Goal: Obtain resource: Download file/media

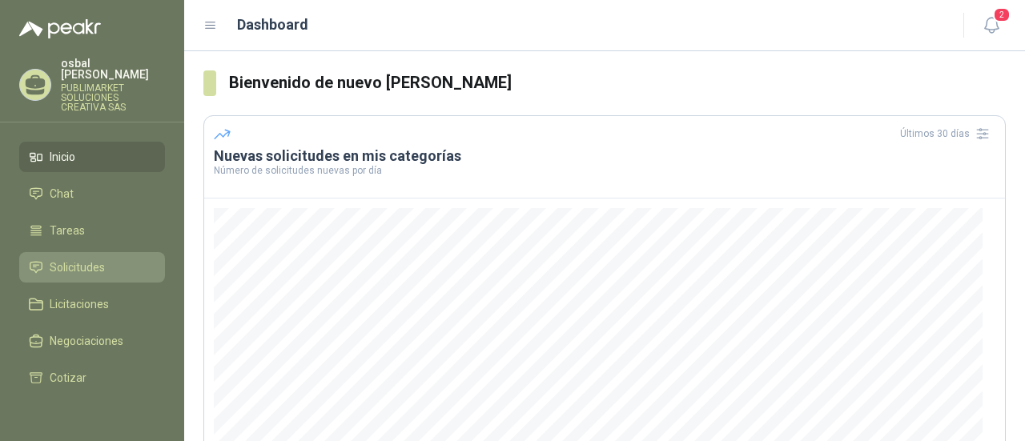
click at [70, 259] on span "Solicitudes" at bounding box center [77, 268] width 55 height 18
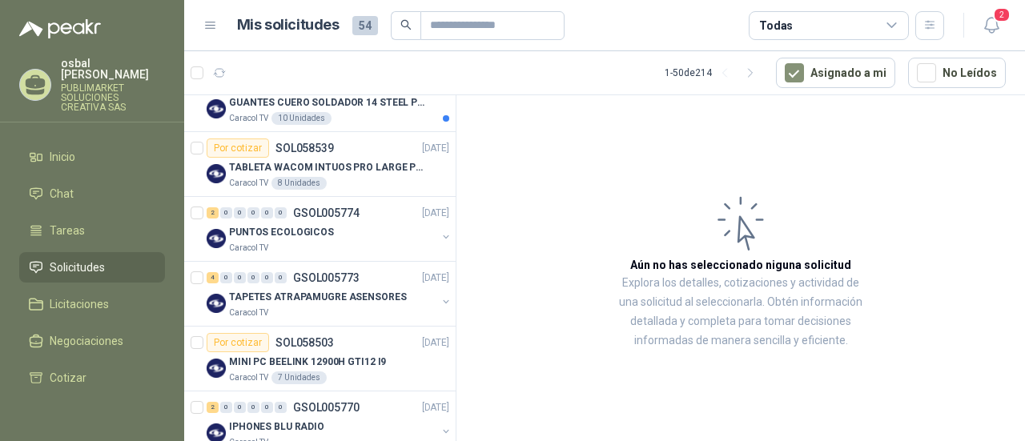
scroll to position [186, 0]
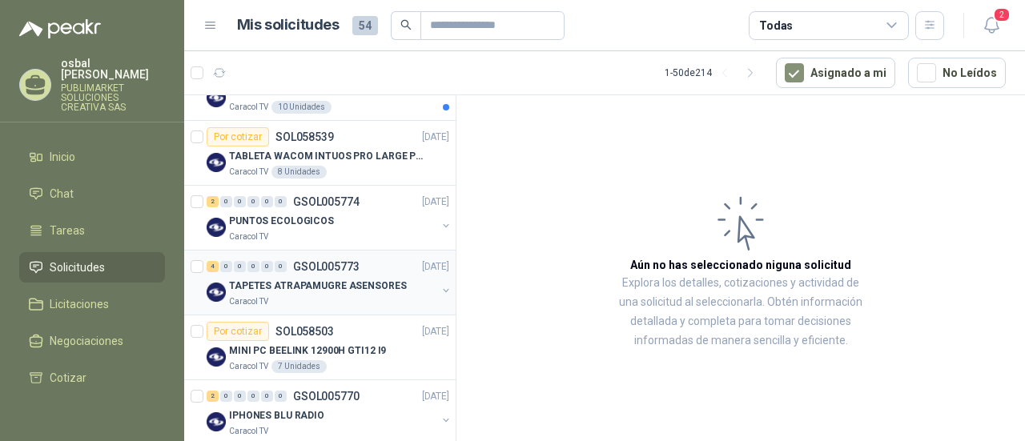
click at [316, 292] on div "TAPETES ATRAPAMUGRE ASENSORES" at bounding box center [332, 285] width 207 height 19
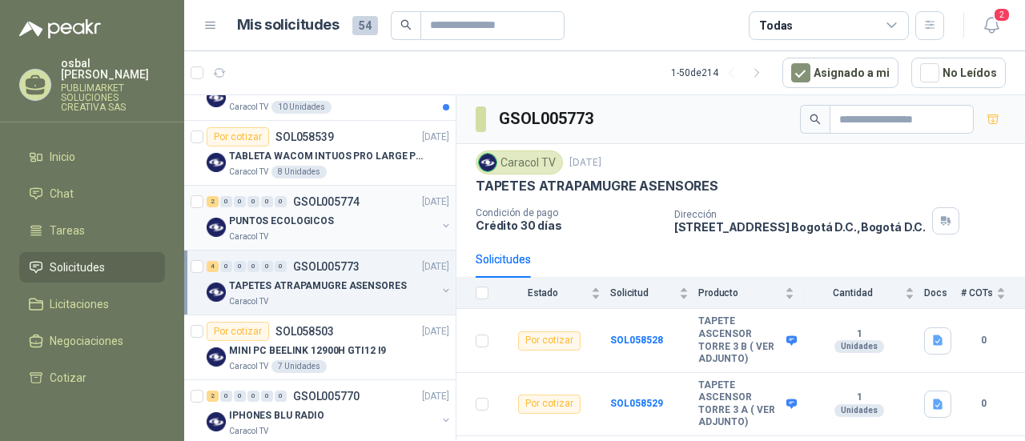
click at [331, 219] on div "PUNTOS ECOLOGICOS" at bounding box center [332, 220] width 207 height 19
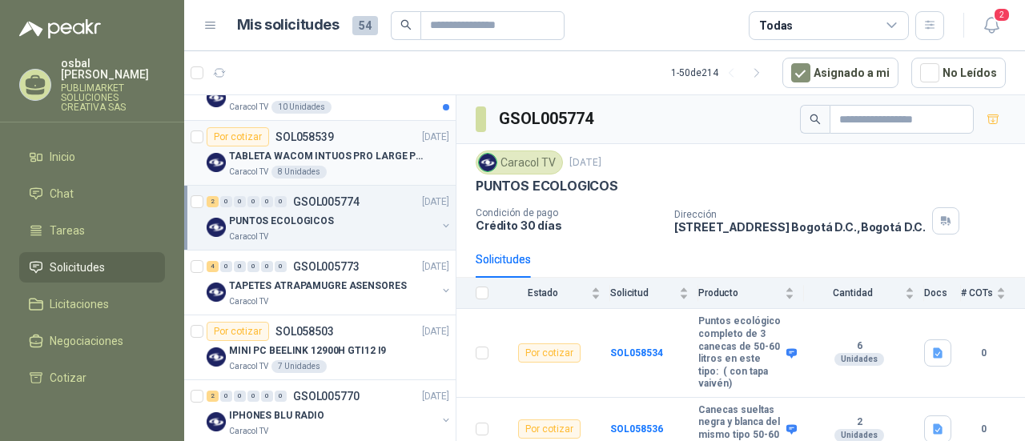
click at [379, 166] on div "Caracol TV 8 Unidades" at bounding box center [339, 172] width 220 height 13
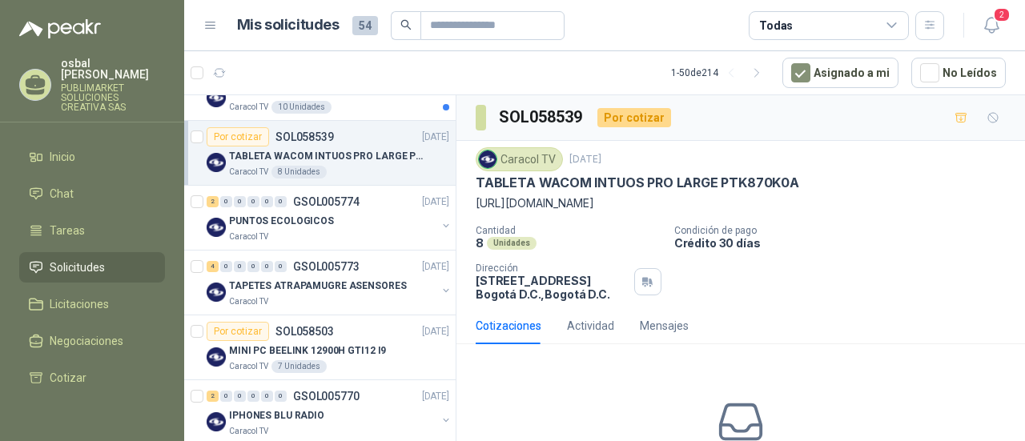
drag, startPoint x: 477, startPoint y: 205, endPoint x: 778, endPoint y: 225, distance: 301.8
click at [778, 212] on p "[URL][DOMAIN_NAME]" at bounding box center [741, 204] width 530 height 18
copy p "[URL][DOMAIN_NAME]"
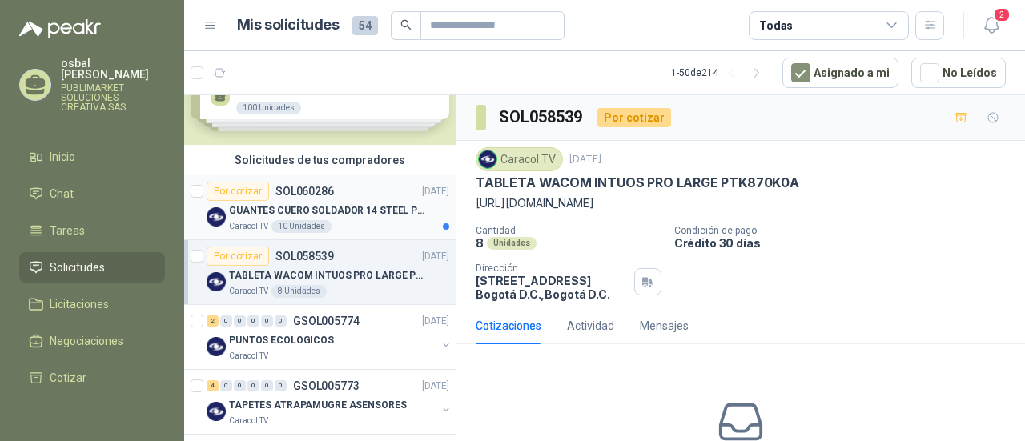
click at [348, 220] on div "Caracol TV 10 Unidades" at bounding box center [339, 226] width 220 height 13
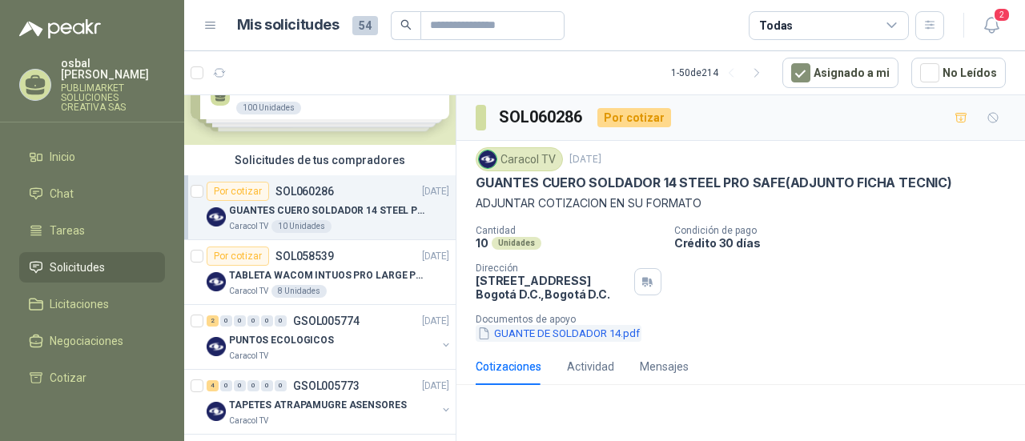
click at [561, 333] on button "GUANTE DE SOLDADOR 14.pdf" at bounding box center [559, 333] width 166 height 17
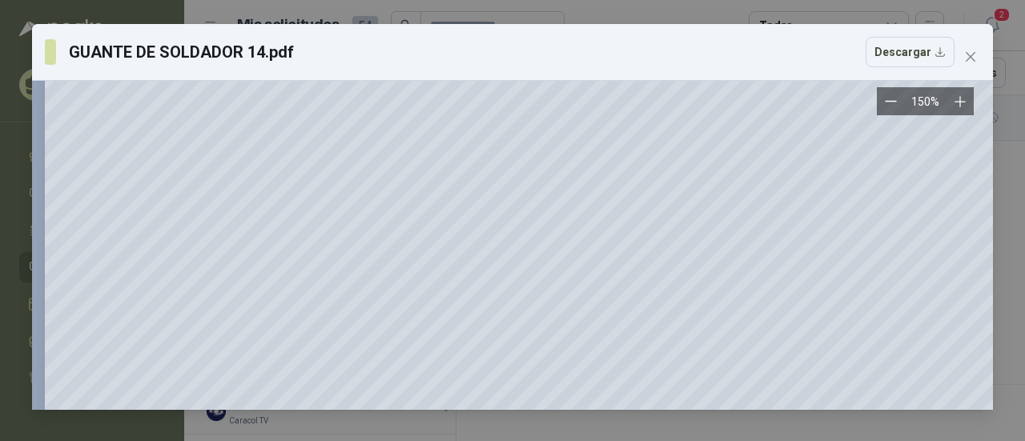
scroll to position [155, 0]
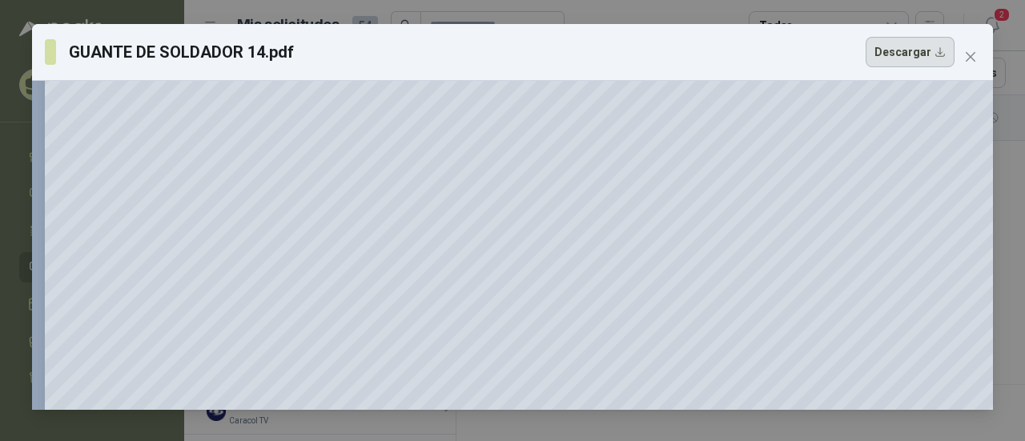
click at [908, 47] on button "Descargar" at bounding box center [910, 52] width 89 height 30
click at [965, 56] on icon "close" at bounding box center [970, 56] width 13 height 13
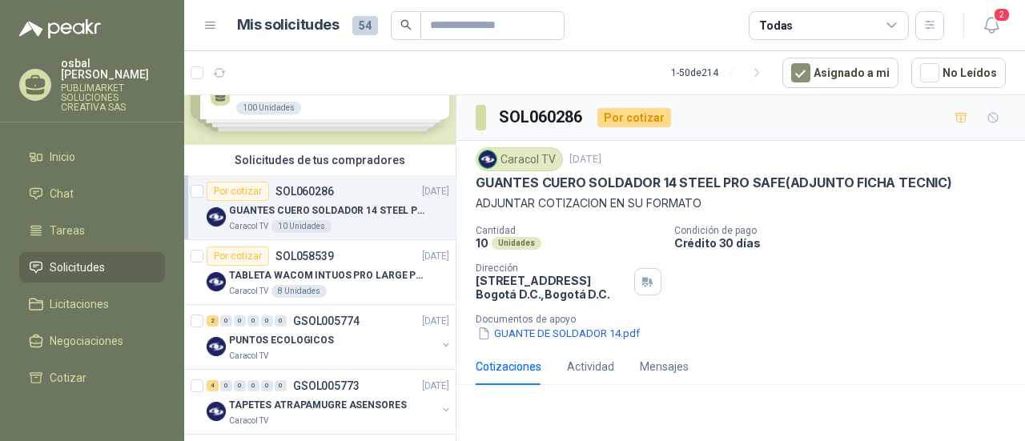
scroll to position [0, 0]
